Goal: Task Accomplishment & Management: Complete application form

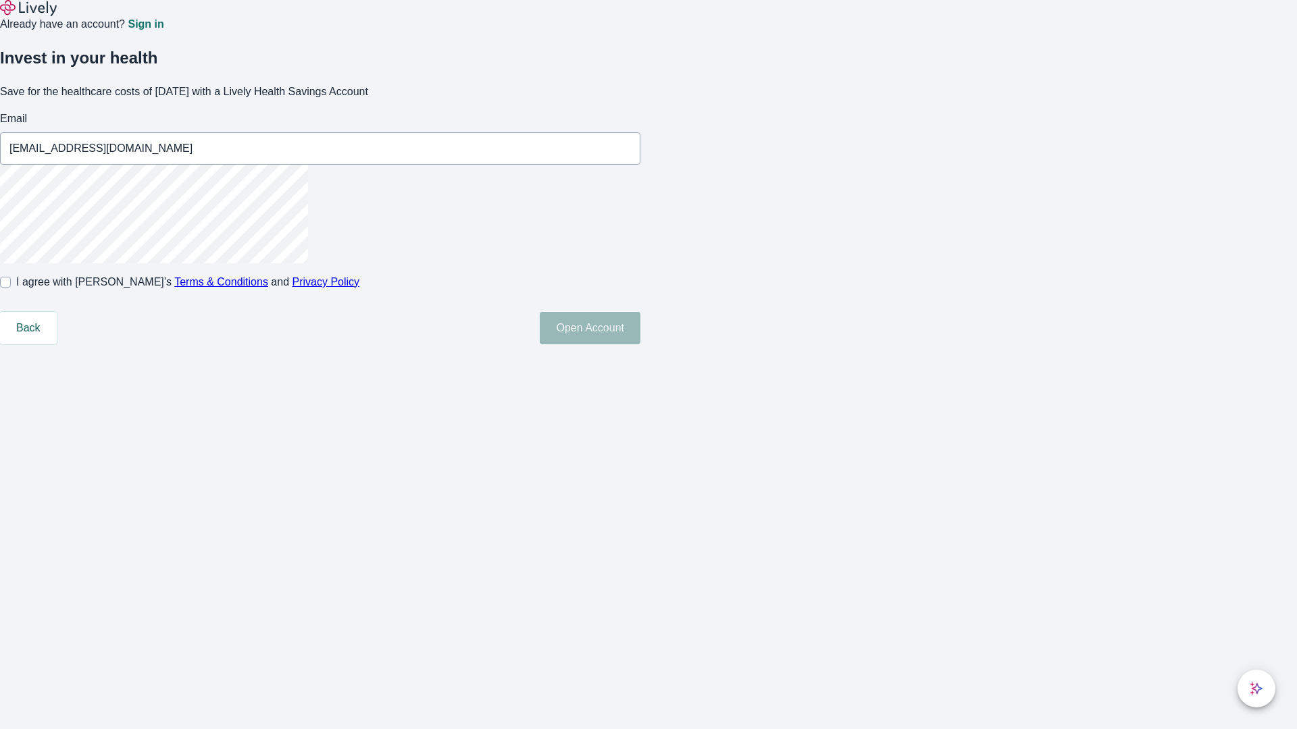
click at [11, 288] on input "I agree with Lively’s Terms & Conditions and Privacy Policy" at bounding box center [5, 282] width 11 height 11
checkbox input "true"
click at [640, 344] on button "Open Account" at bounding box center [590, 328] width 101 height 32
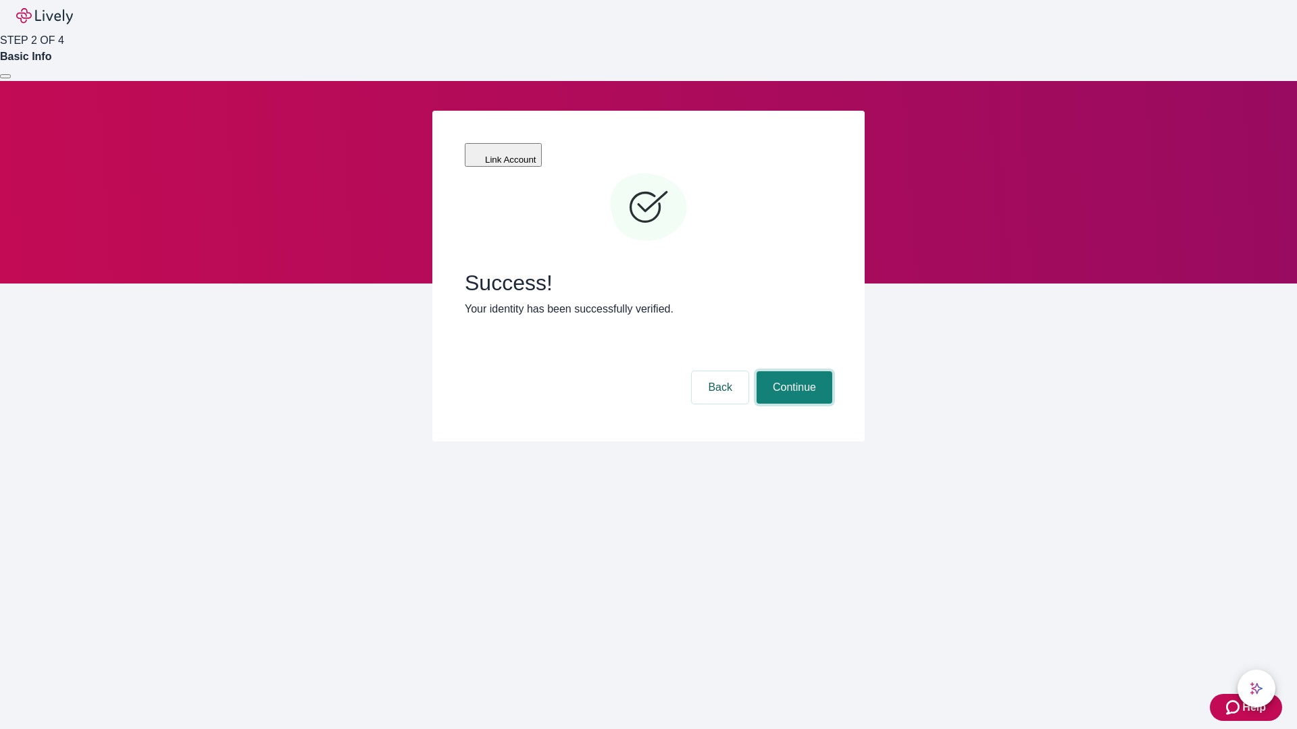
click at [792, 371] on button "Continue" at bounding box center [794, 387] width 76 height 32
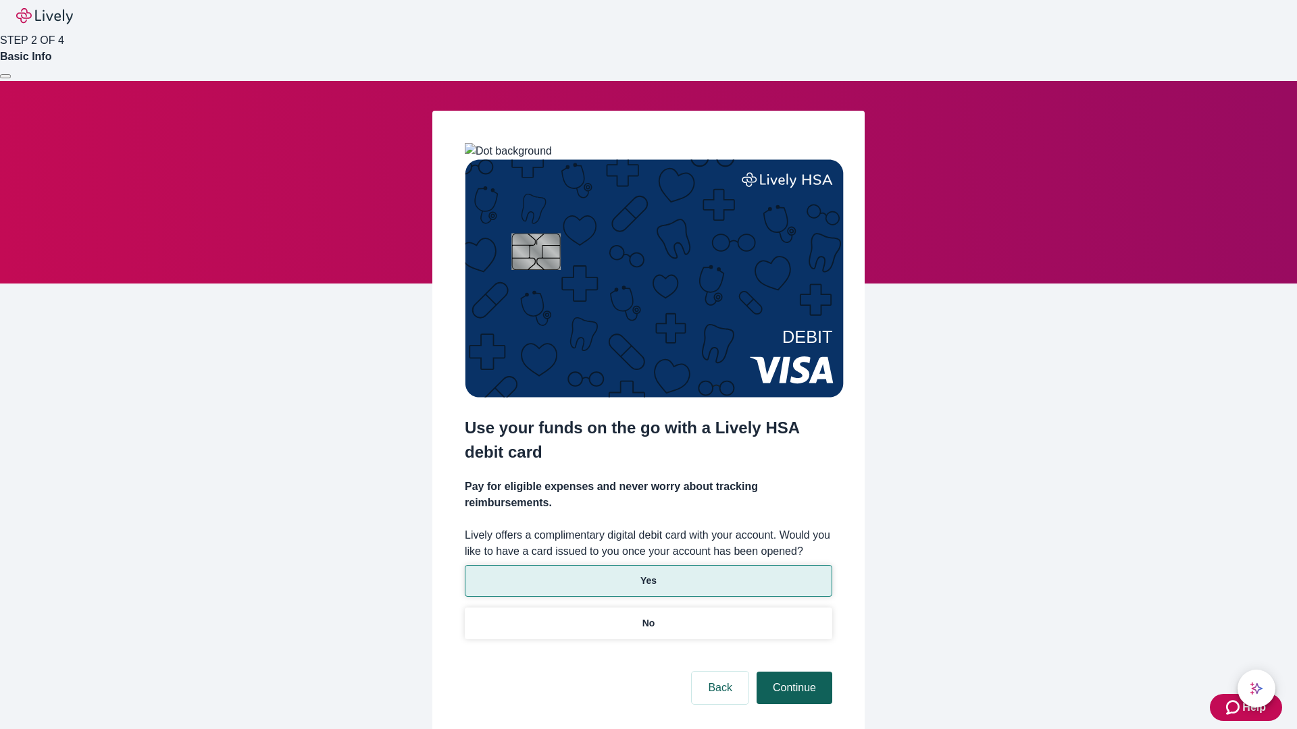
click at [648, 574] on p "Yes" at bounding box center [648, 581] width 16 height 14
click at [792, 672] on button "Continue" at bounding box center [794, 688] width 76 height 32
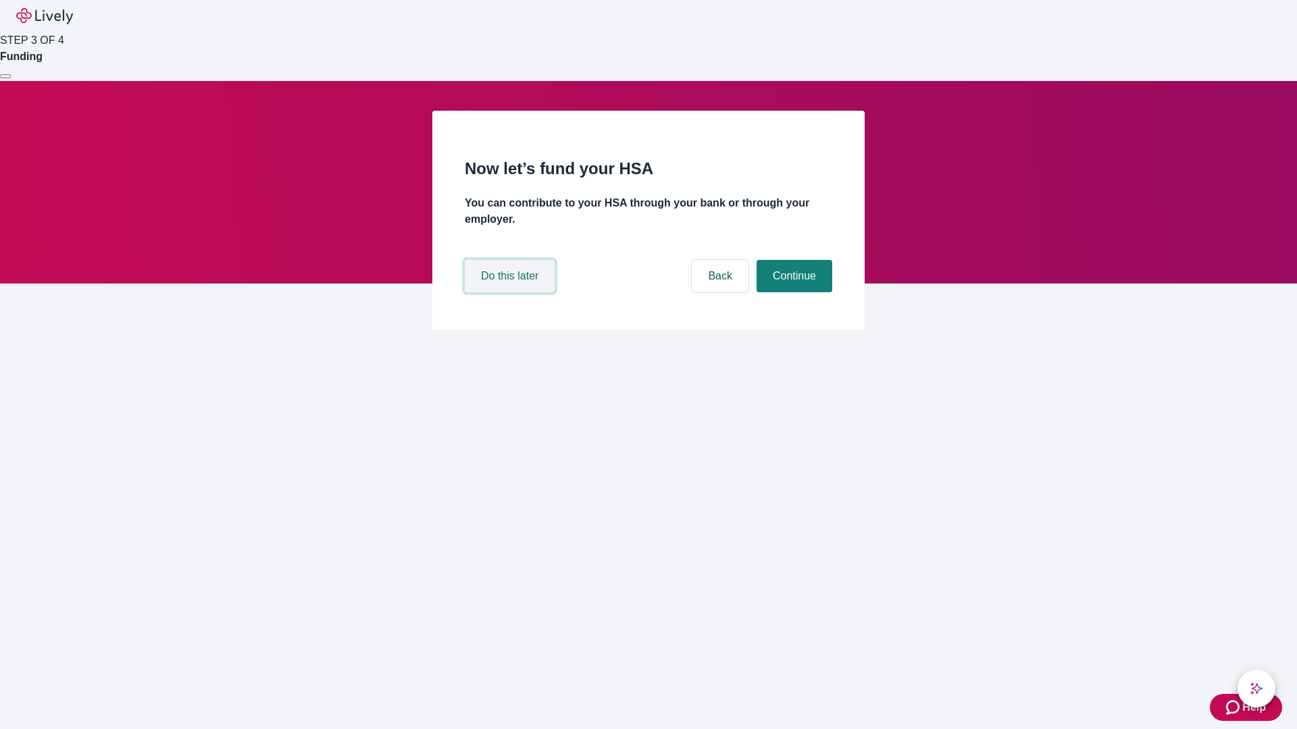
click at [511, 292] on button "Do this later" at bounding box center [510, 276] width 90 height 32
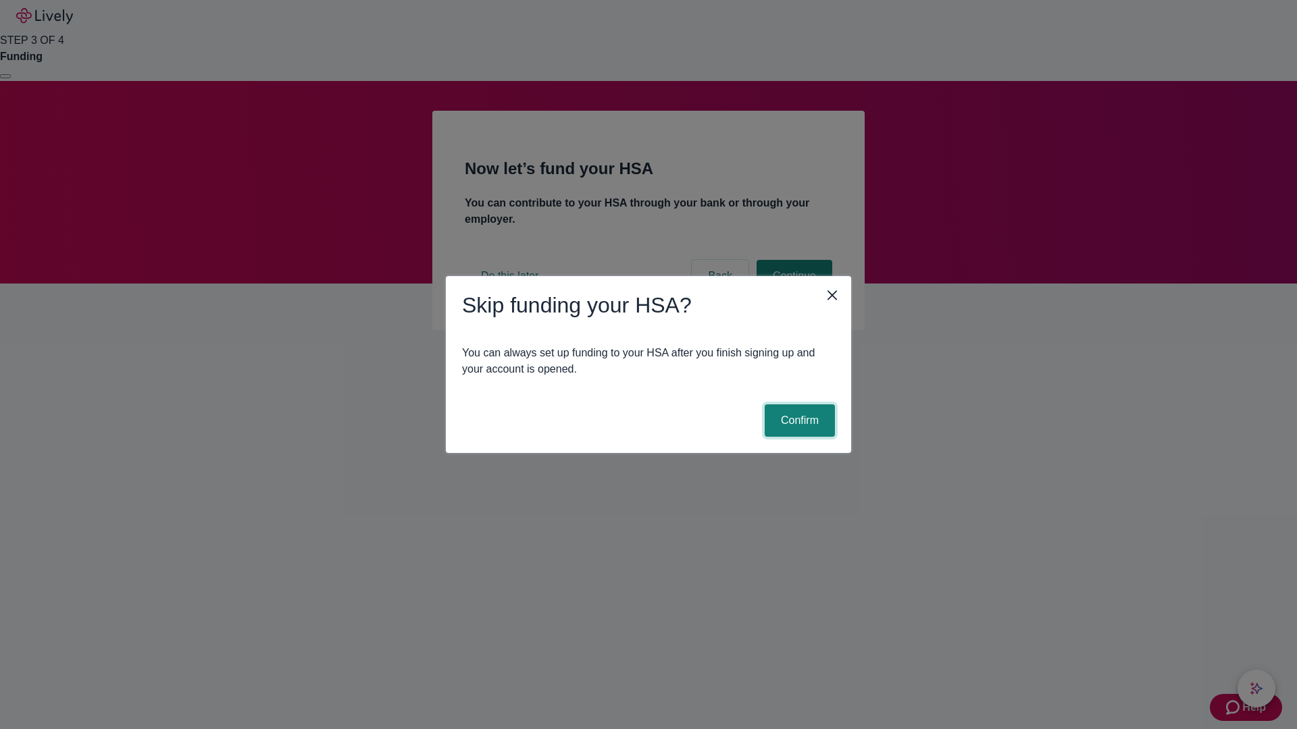
click at [798, 421] on button "Confirm" at bounding box center [799, 421] width 70 height 32
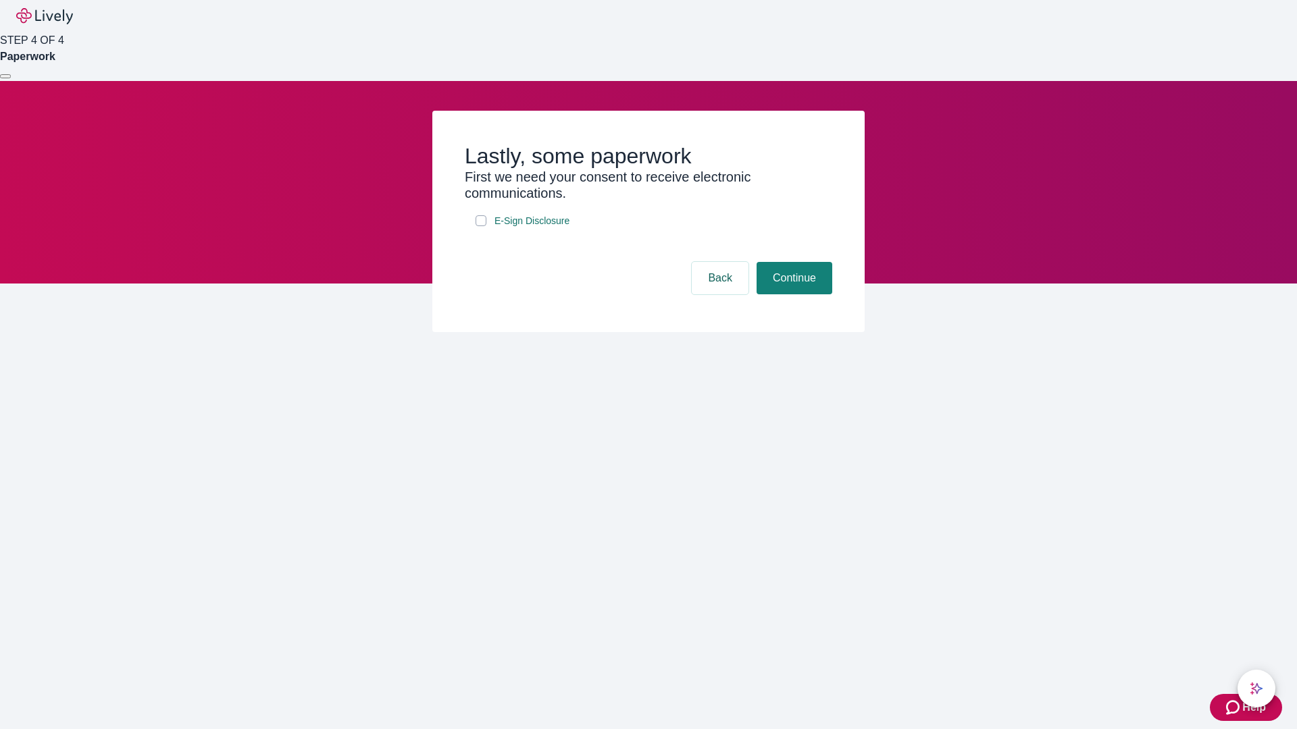
click at [481, 226] on input "E-Sign Disclosure" at bounding box center [480, 220] width 11 height 11
checkbox input "true"
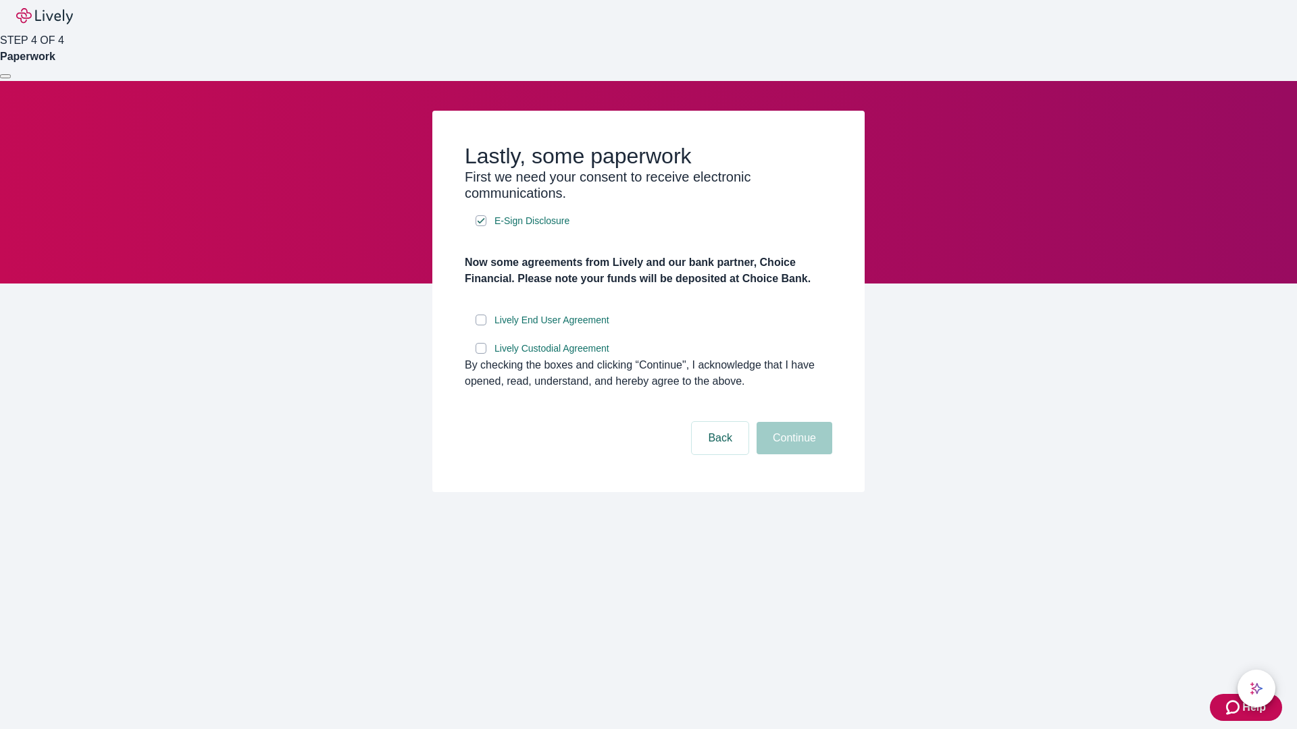
click at [481, 326] on input "Lively End User Agreement" at bounding box center [480, 320] width 11 height 11
checkbox input "true"
click at [481, 354] on input "Lively Custodial Agreement" at bounding box center [480, 348] width 11 height 11
checkbox input "true"
click at [792, 455] on button "Continue" at bounding box center [794, 438] width 76 height 32
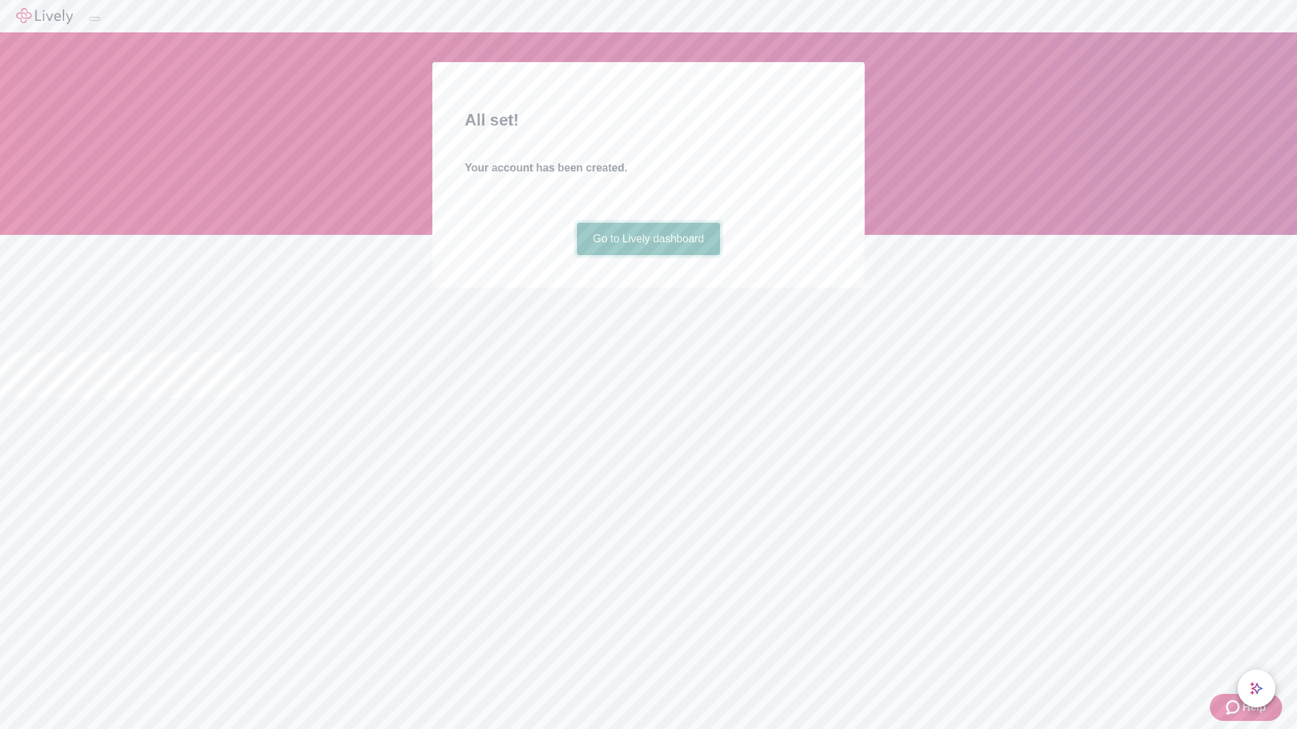
click at [648, 255] on link "Go to Lively dashboard" at bounding box center [649, 239] width 144 height 32
